Goal: Obtain resource: Obtain resource

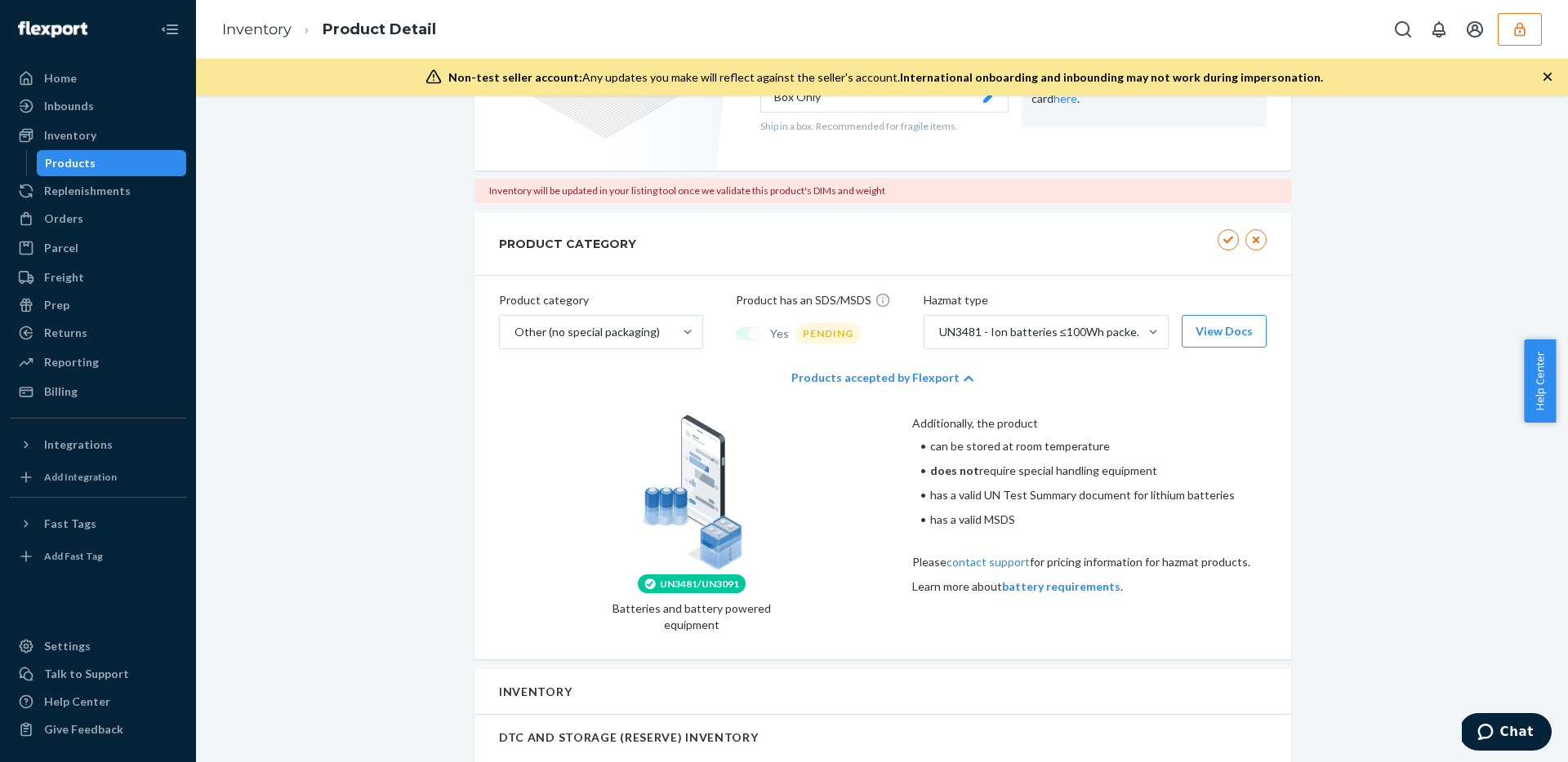
scroll to position [689, 0]
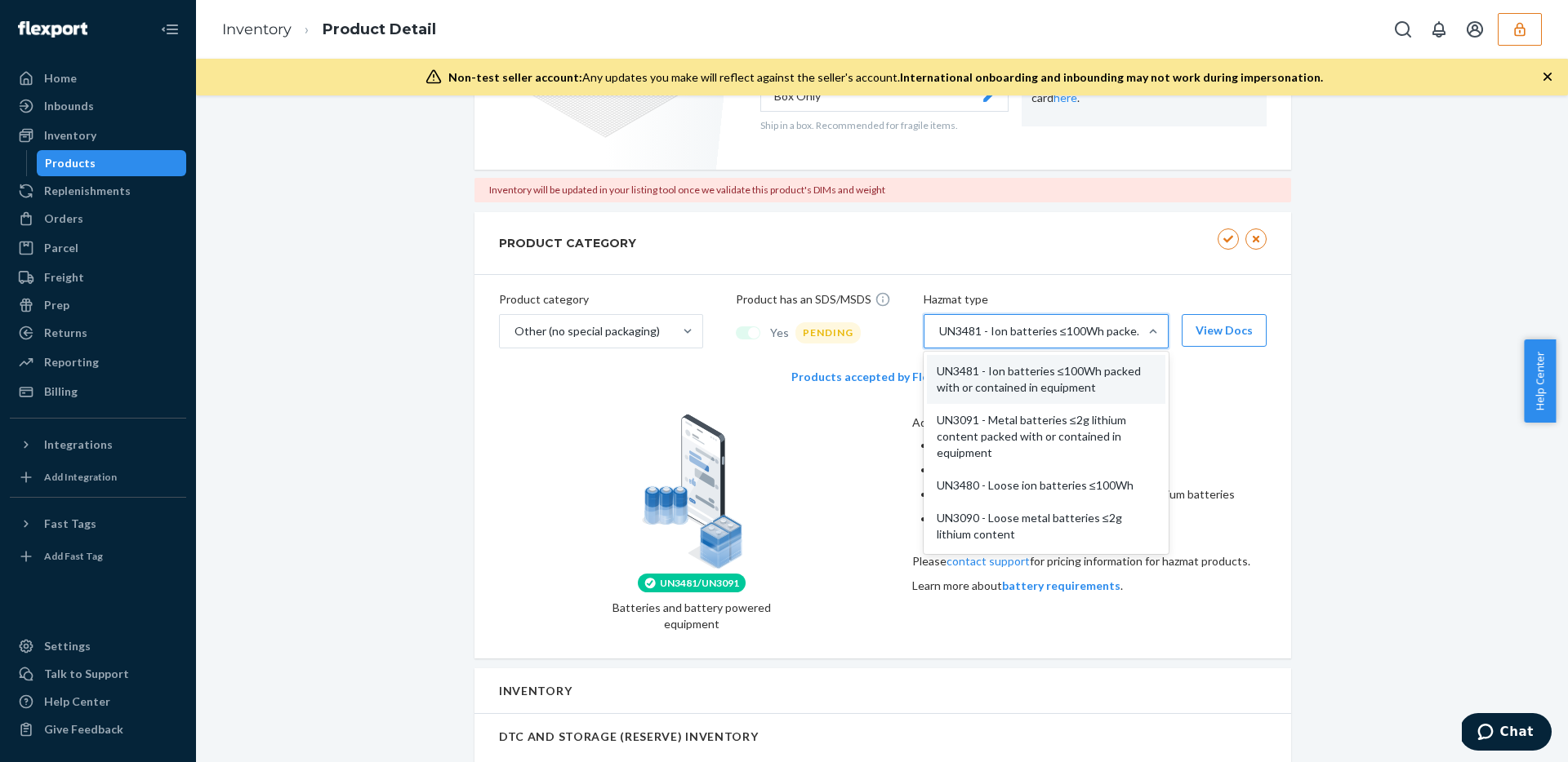
click at [1108, 332] on div "UN3481 - Ion batteries ≤100Wh packed with or contained in equipment" at bounding box center [1043, 331] width 207 height 16
click at [939, 332] on input "option UN3481 - Ion batteries ≤100Wh packed with or contained in equipment focu…" at bounding box center [938, 331] width 2 height 16
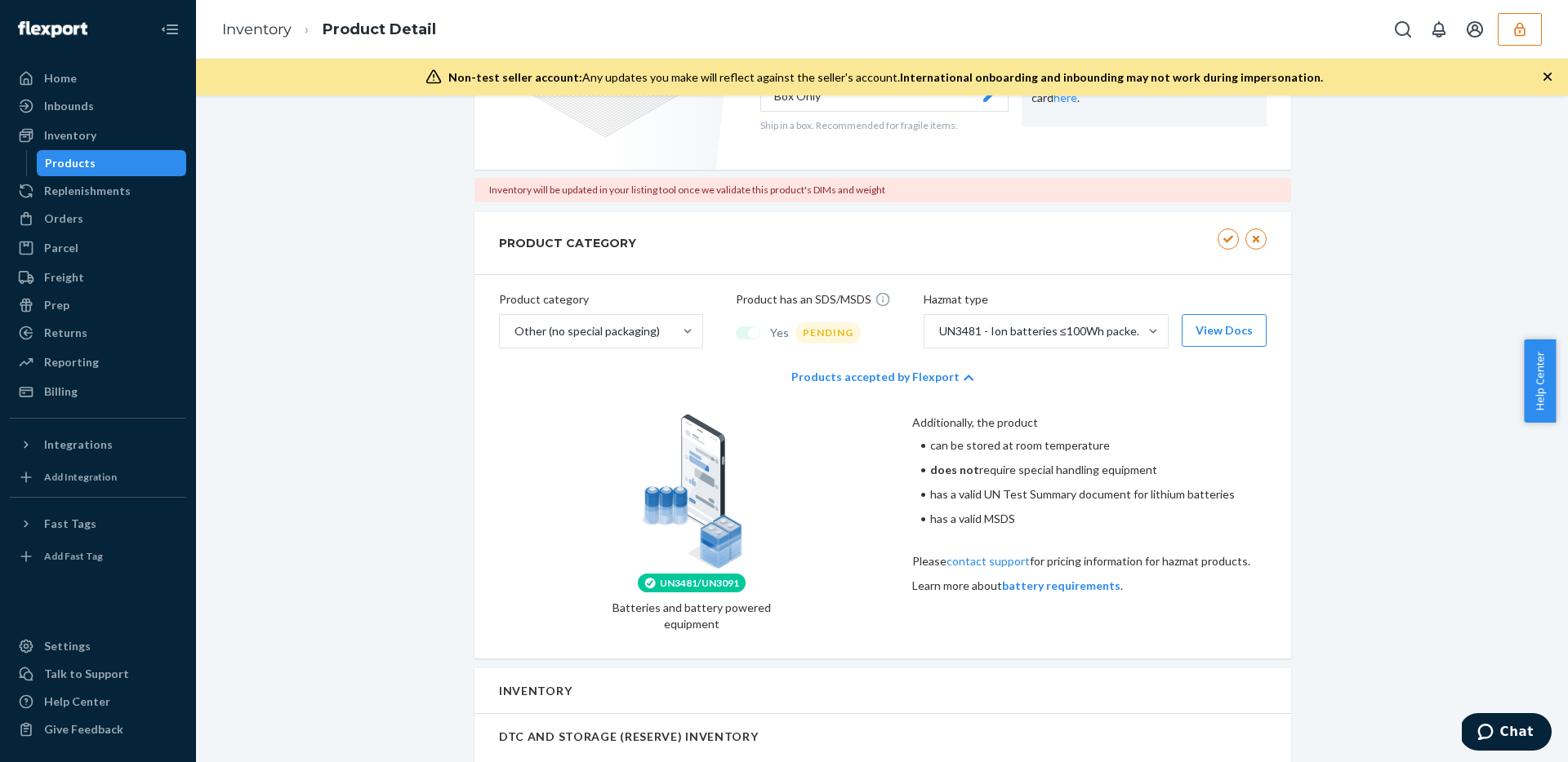
click at [1123, 271] on div "PRODUCT CATEGORY" at bounding box center [883, 243] width 816 height 63
click at [1214, 325] on button "View Docs" at bounding box center [1224, 330] width 85 height 33
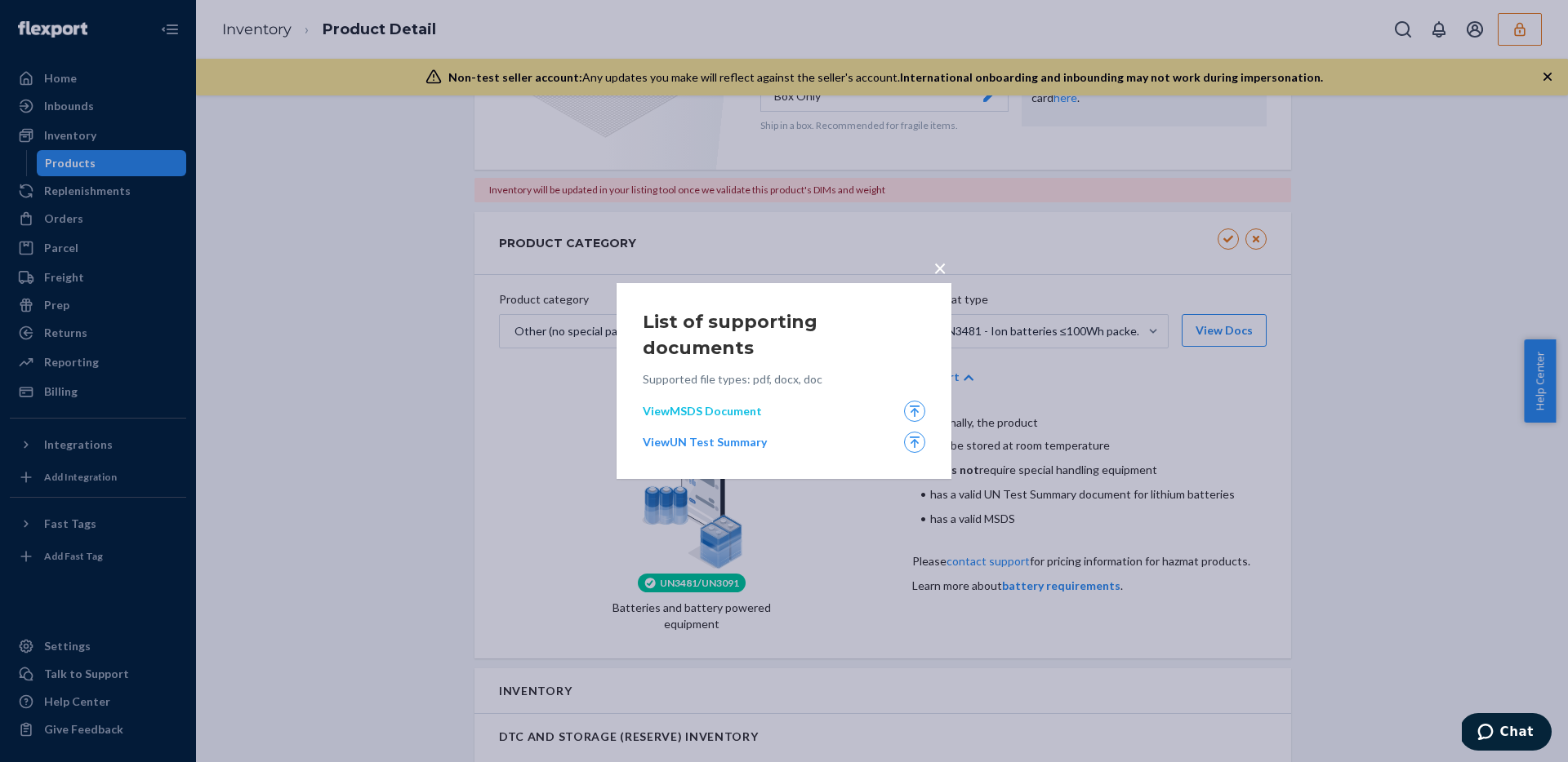
click at [736, 404] on link "View MSDS Document" at bounding box center [769, 412] width 251 height 16
click at [736, 435] on link "View UN Test Summary" at bounding box center [769, 443] width 251 height 16
click at [939, 276] on span "×" at bounding box center [939, 267] width 13 height 27
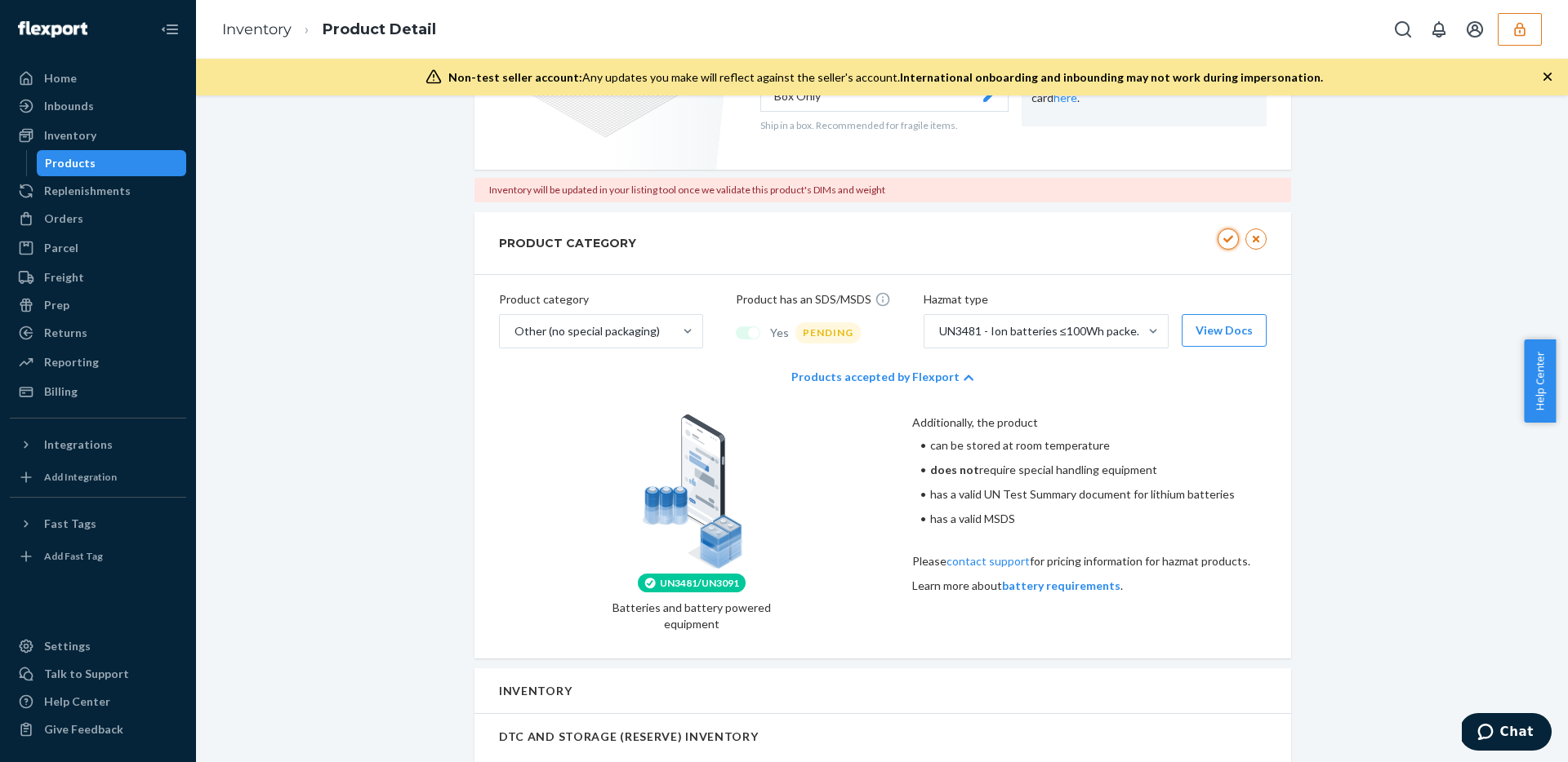
click at [1224, 235] on icon "button" at bounding box center [1228, 239] width 12 height 10
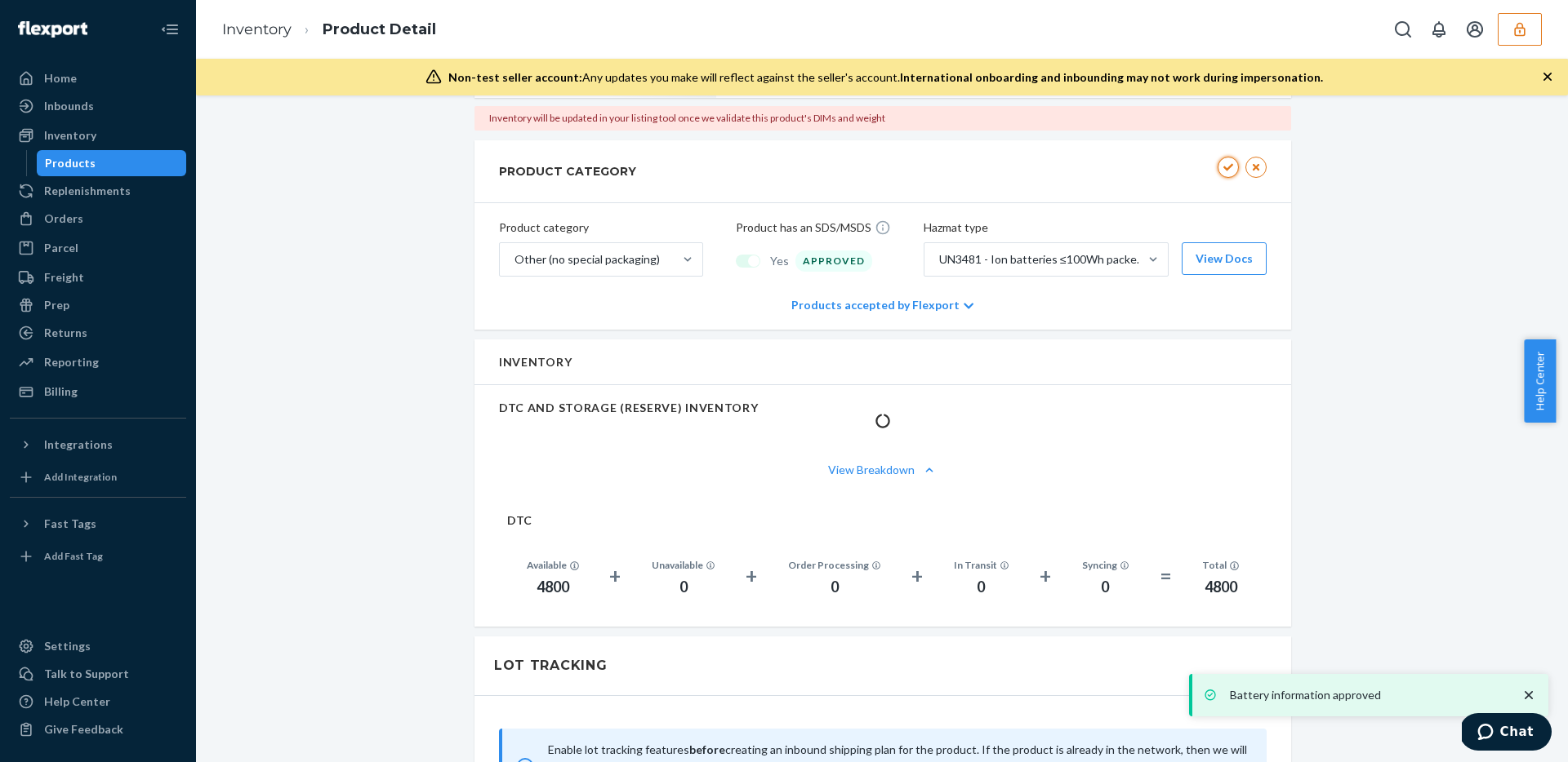
scroll to position [617, 0]
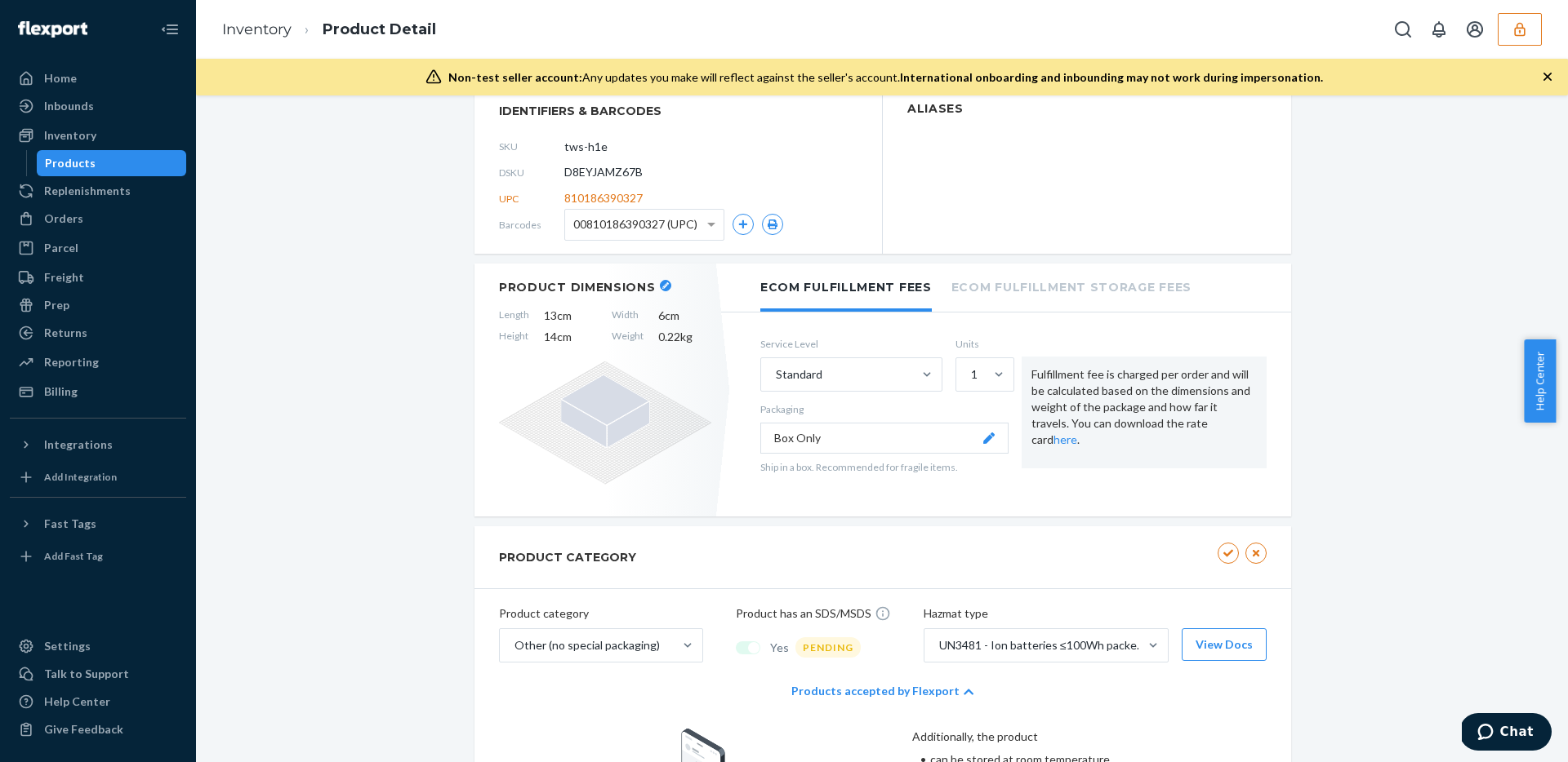
scroll to position [608, 0]
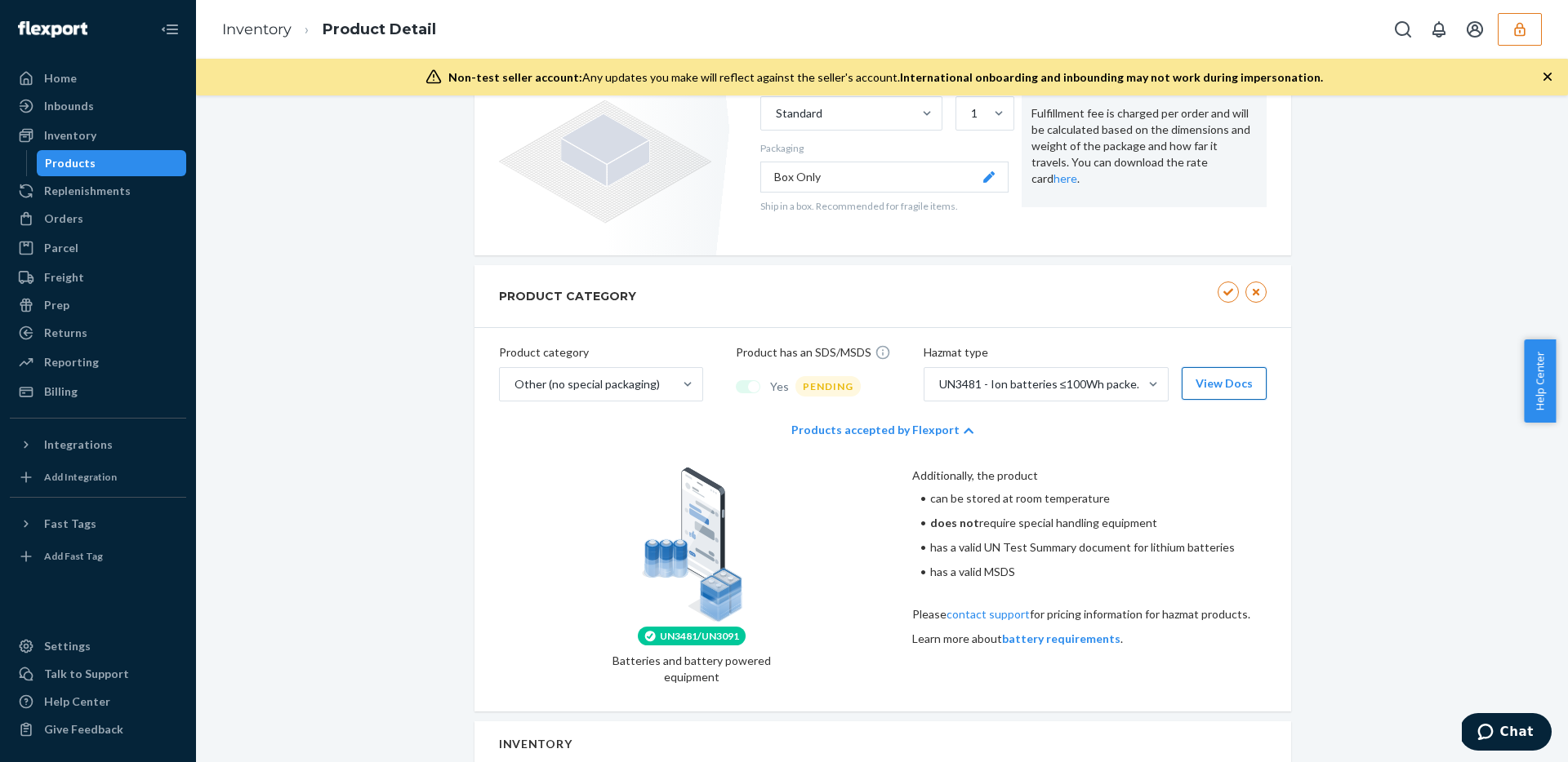
click at [1243, 386] on button "View Docs" at bounding box center [1224, 383] width 85 height 33
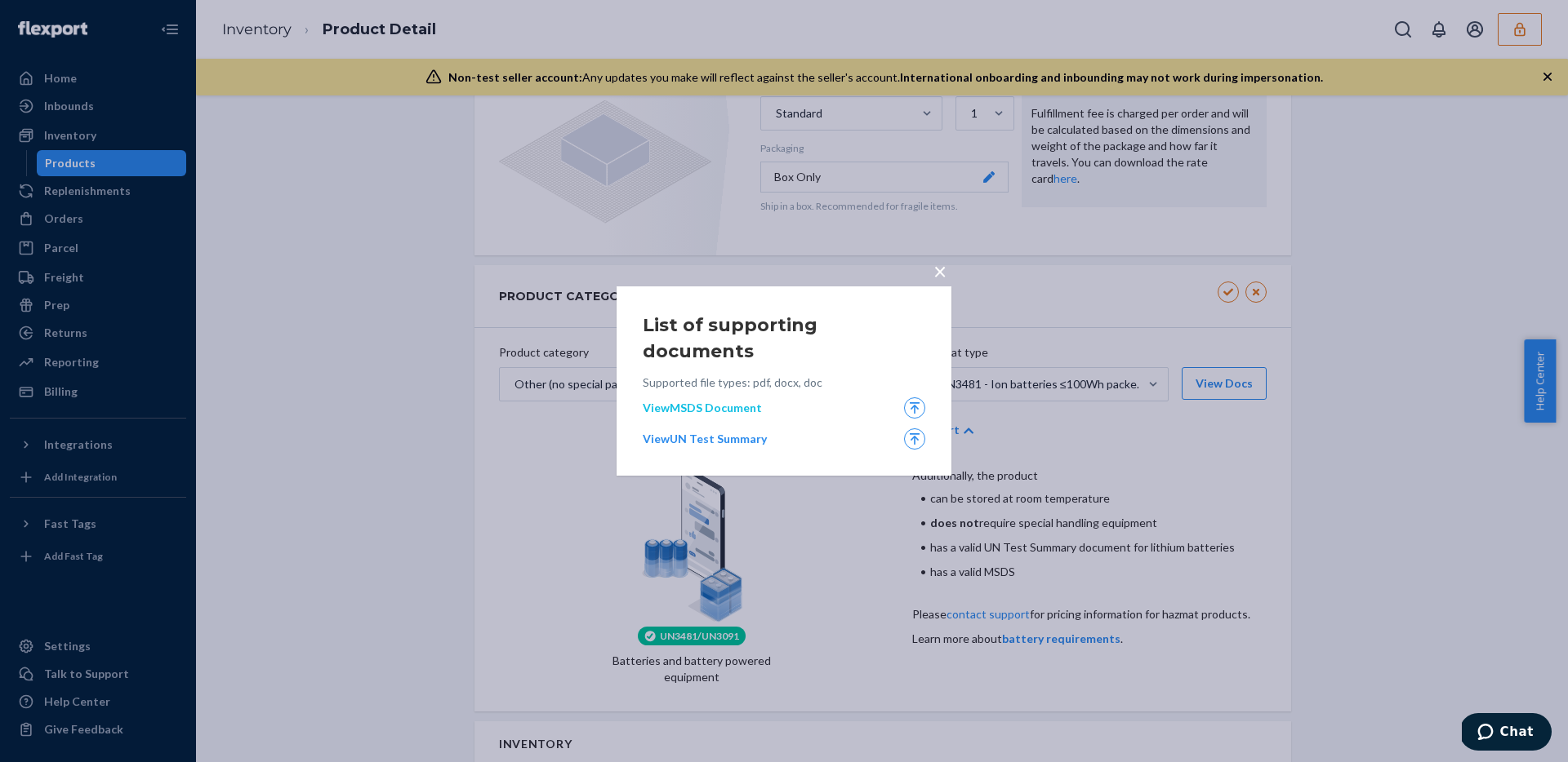
click at [744, 400] on link "View MSDS Document" at bounding box center [769, 408] width 251 height 16
click at [737, 431] on link "View UN Test Summary" at bounding box center [769, 439] width 251 height 16
click at [935, 281] on span "×" at bounding box center [939, 271] width 13 height 27
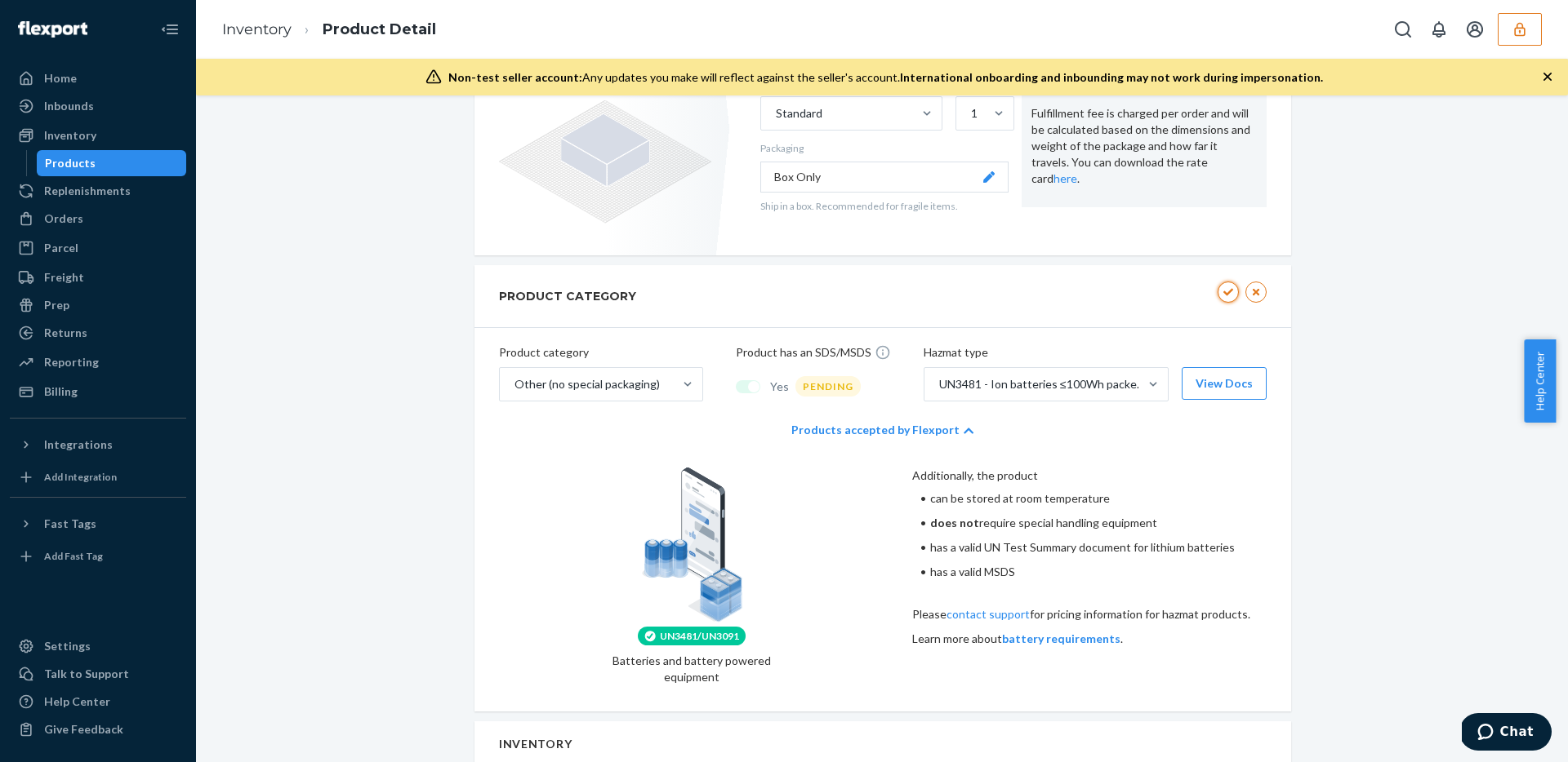
click at [1232, 289] on button "button" at bounding box center [1228, 292] width 21 height 21
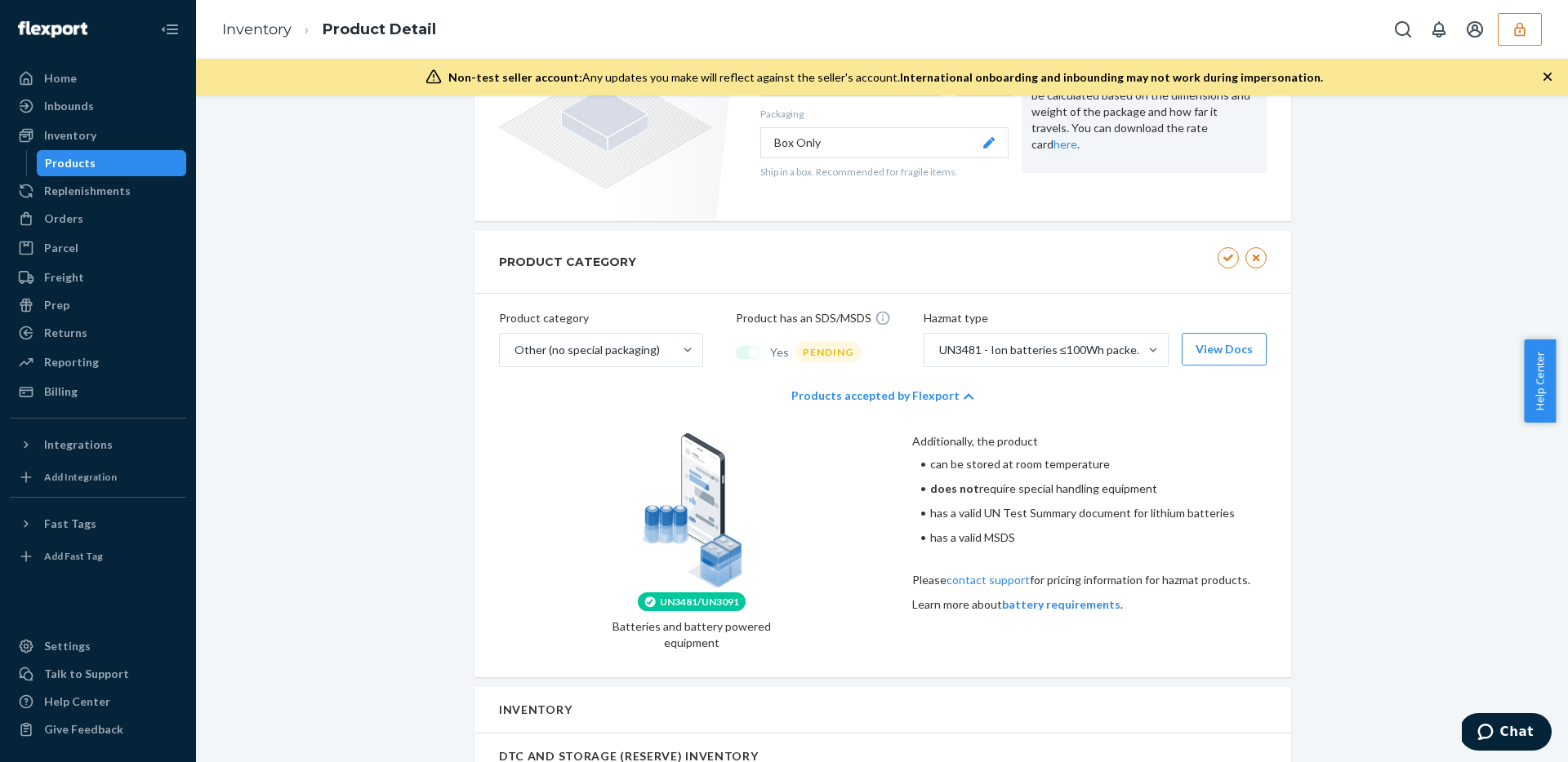
scroll to position [623, 0]
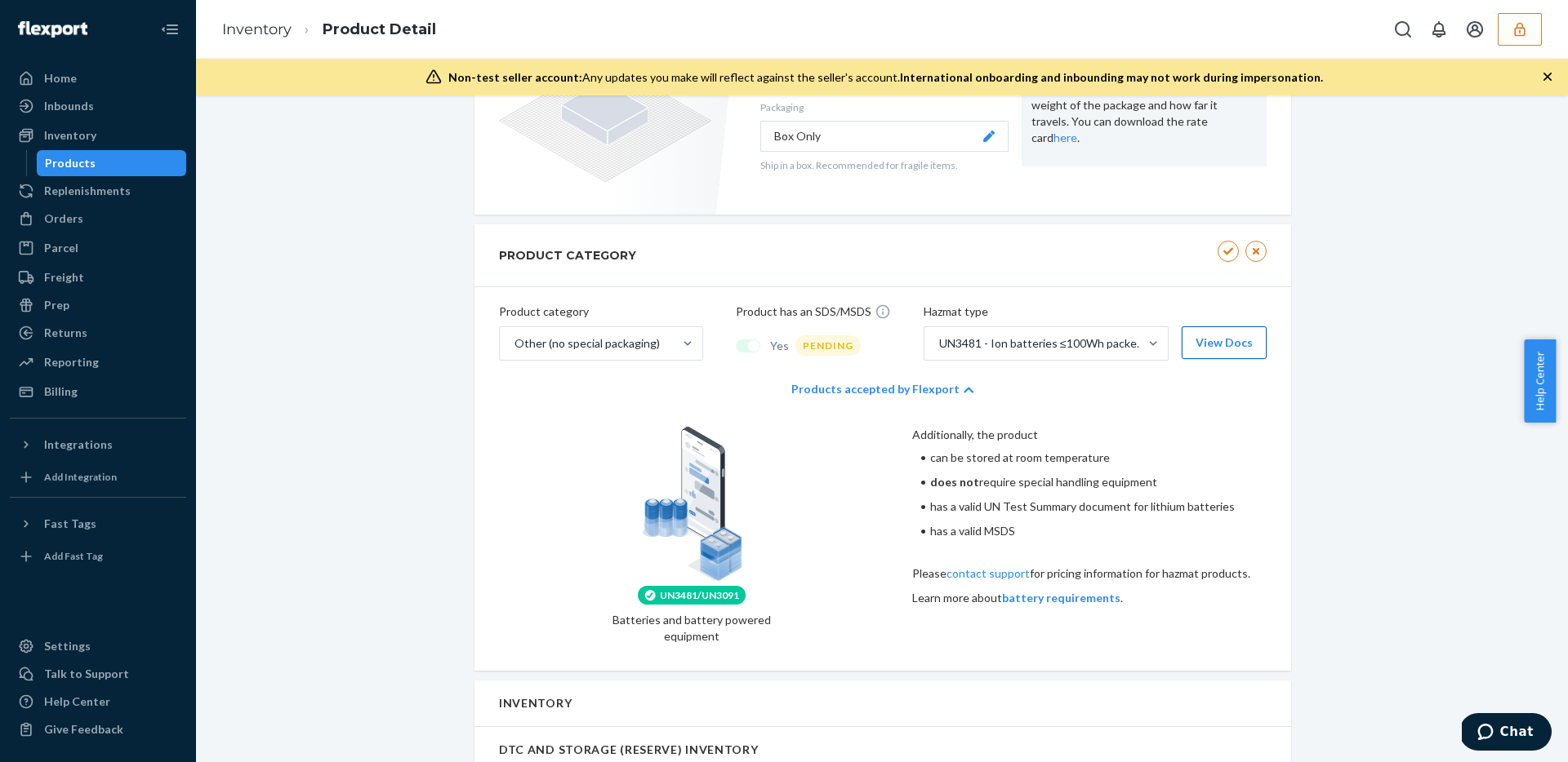
click at [1220, 334] on button "View Docs" at bounding box center [1224, 343] width 85 height 33
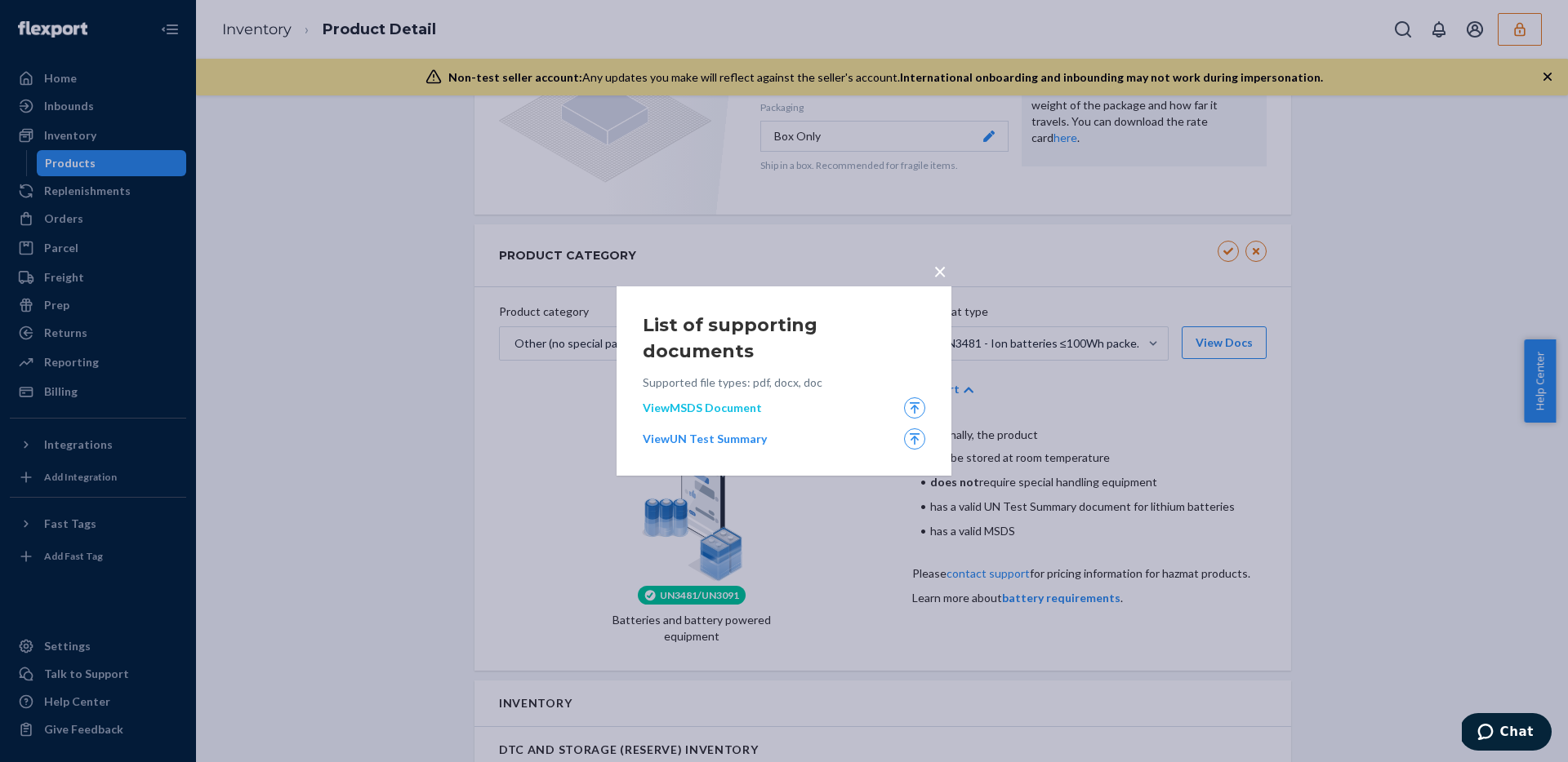
click at [722, 400] on link "View MSDS Document" at bounding box center [769, 408] width 251 height 16
click at [725, 436] on div "Supported file types: pdf, docx, doc View MSDS Document View UN Test Summary" at bounding box center [784, 412] width 282 height 89
click at [726, 432] on link "View UN Test Summary" at bounding box center [769, 439] width 251 height 16
click at [938, 285] on span "×" at bounding box center [939, 271] width 13 height 27
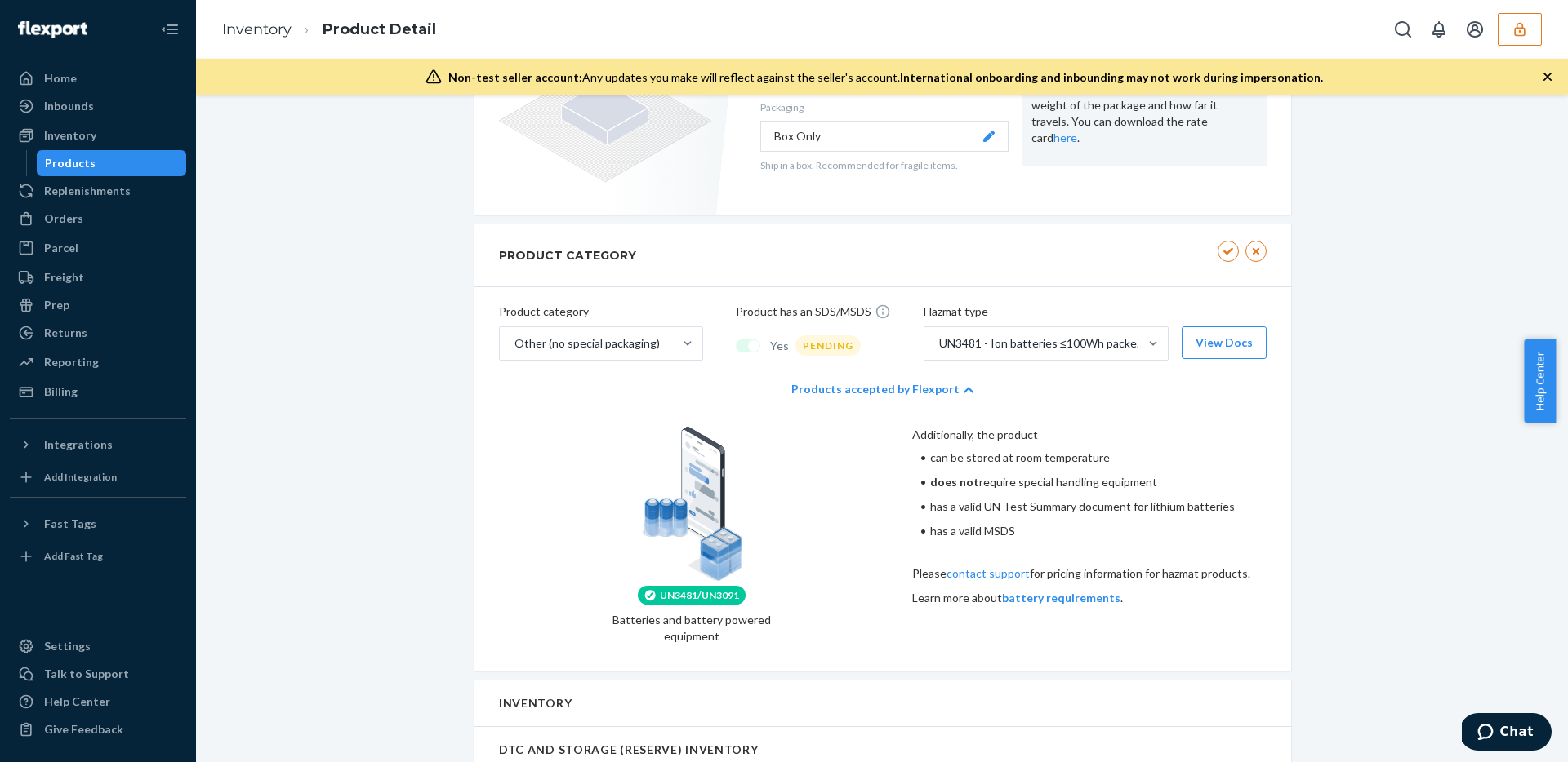
click at [829, 254] on div "PRODUCT CATEGORY" at bounding box center [883, 256] width 816 height 63
